Goal: Information Seeking & Learning: Learn about a topic

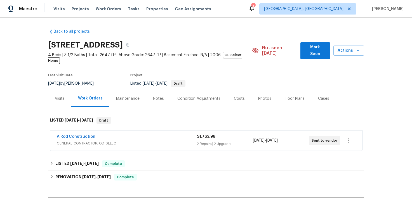
click at [55, 96] on div "Visits" at bounding box center [60, 99] width 10 height 6
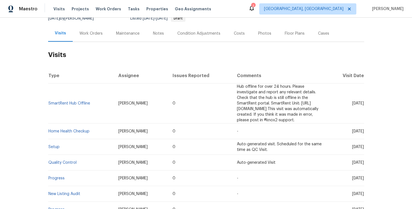
scroll to position [28, 0]
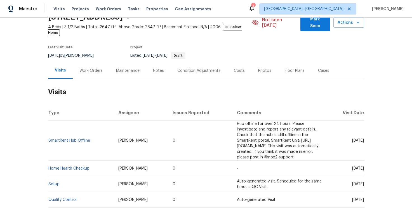
click at [89, 68] on div "Work Orders" at bounding box center [90, 71] width 23 height 6
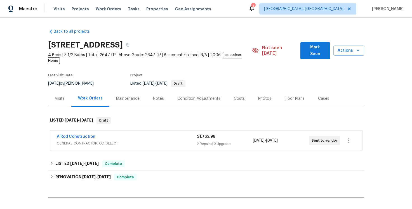
click at [129, 96] on div "Maintenance" at bounding box center [127, 99] width 23 height 6
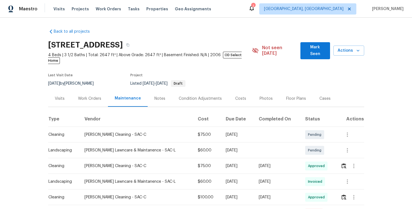
click at [158, 96] on div "Notes" at bounding box center [159, 99] width 11 height 6
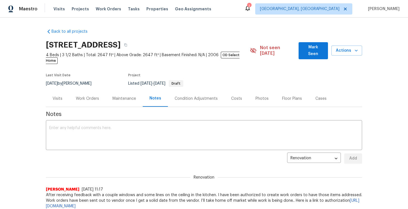
click at [191, 96] on div "Condition Adjustments" at bounding box center [195, 99] width 43 height 6
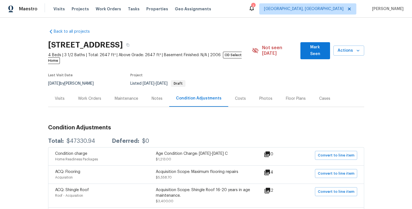
click at [199, 24] on div "Back to all projects [STREET_ADDRESS] 4 Beds | 3 1/2 Baths | Total: 2647 ft² | …" at bounding box center [206, 113] width 412 height 191
drag, startPoint x: 247, startPoint y: 23, endPoint x: 233, endPoint y: 50, distance: 31.3
click at [247, 23] on div "Back to all projects [STREET_ADDRESS] 4 Beds | 3 1/2 Baths | Total: 2647 ft² | …" at bounding box center [206, 113] width 412 height 191
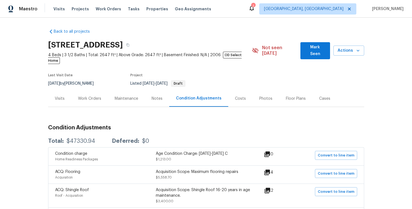
click at [305, 74] on section "[STREET_ADDRESS] 4 Beds | 3 1/2 Baths | Total: 2647 ft² | Above Grade: 2647 ft²…" at bounding box center [206, 64] width 316 height 53
click at [235, 96] on div "Costs" at bounding box center [240, 99] width 11 height 6
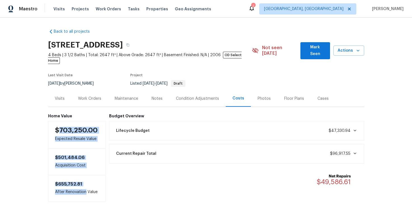
drag, startPoint x: 72, startPoint y: 148, endPoint x: 83, endPoint y: 186, distance: 39.8
click at [83, 186] on div "Home Value $703,250.00 Expected Resale Value $501,484.06 Acquisition Cost $655,…" at bounding box center [77, 158] width 58 height 88
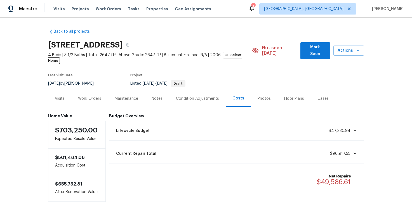
drag, startPoint x: 260, startPoint y: 94, endPoint x: 264, endPoint y: 95, distance: 3.5
click at [260, 96] on div "Photos" at bounding box center [263, 99] width 13 height 6
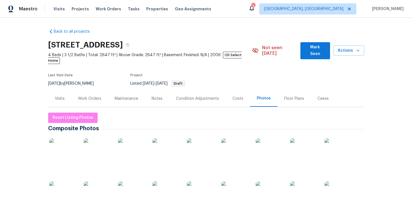
click at [60, 96] on div "Visits" at bounding box center [60, 99] width 10 height 6
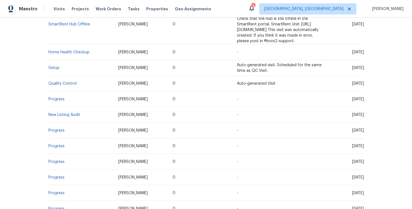
scroll to position [84, 0]
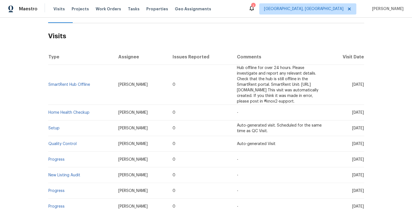
click at [179, 26] on h2 "Visits" at bounding box center [206, 36] width 316 height 26
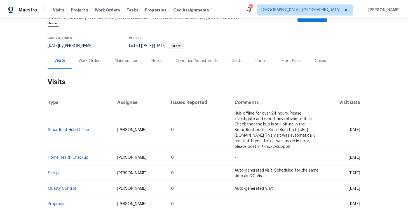
scroll to position [0, 0]
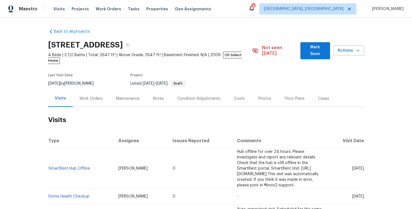
drag, startPoint x: 152, startPoint y: 94, endPoint x: 156, endPoint y: 97, distance: 4.9
click at [153, 96] on div "Notes" at bounding box center [158, 99] width 11 height 6
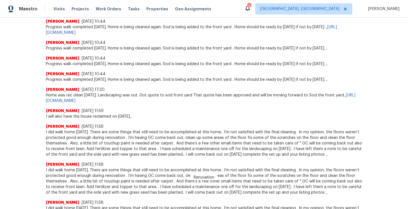
scroll to position [391, 0]
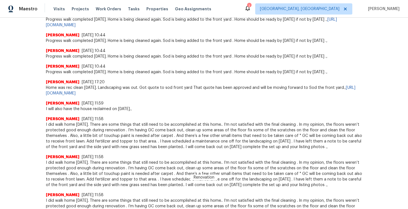
drag, startPoint x: 107, startPoint y: 149, endPoint x: 78, endPoint y: 155, distance: 29.4
click at [70, 150] on div "[PERSON_NAME] [DATE] 11:58 I did walk home [DATE]. There are some things that s…" at bounding box center [204, 169] width 316 height 38
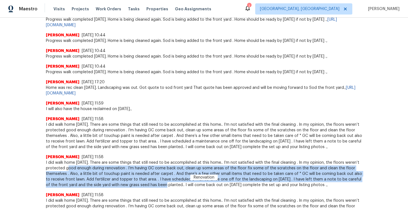
drag, startPoint x: 145, startPoint y: 180, endPoint x: 151, endPoint y: 180, distance: 6.7
click at [152, 180] on span "I did walk home [DATE]. There are some things that still need to be accomplishe…" at bounding box center [204, 174] width 316 height 28
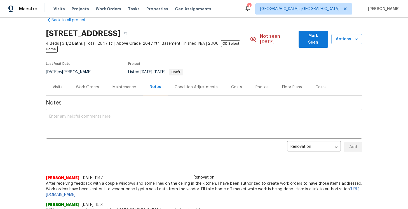
scroll to position [0, 0]
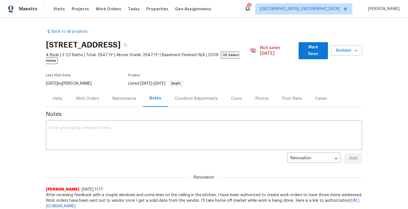
drag, startPoint x: 62, startPoint y: 94, endPoint x: 68, endPoint y: 99, distance: 7.3
click at [62, 95] on div "Visits" at bounding box center [57, 98] width 23 height 16
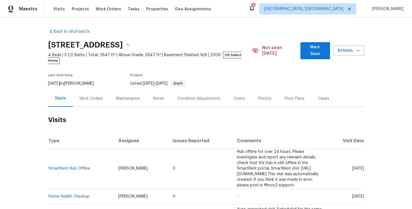
drag, startPoint x: 91, startPoint y: 92, endPoint x: 106, endPoint y: 96, distance: 15.1
click at [93, 96] on div "Work Orders" at bounding box center [90, 99] width 23 height 6
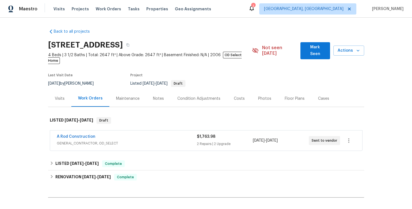
click at [120, 96] on div "Maintenance" at bounding box center [127, 98] width 37 height 16
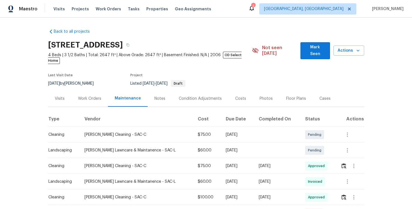
click at [154, 96] on div "Notes" at bounding box center [159, 99] width 11 height 6
